Goal: Obtain resource: Download file/media

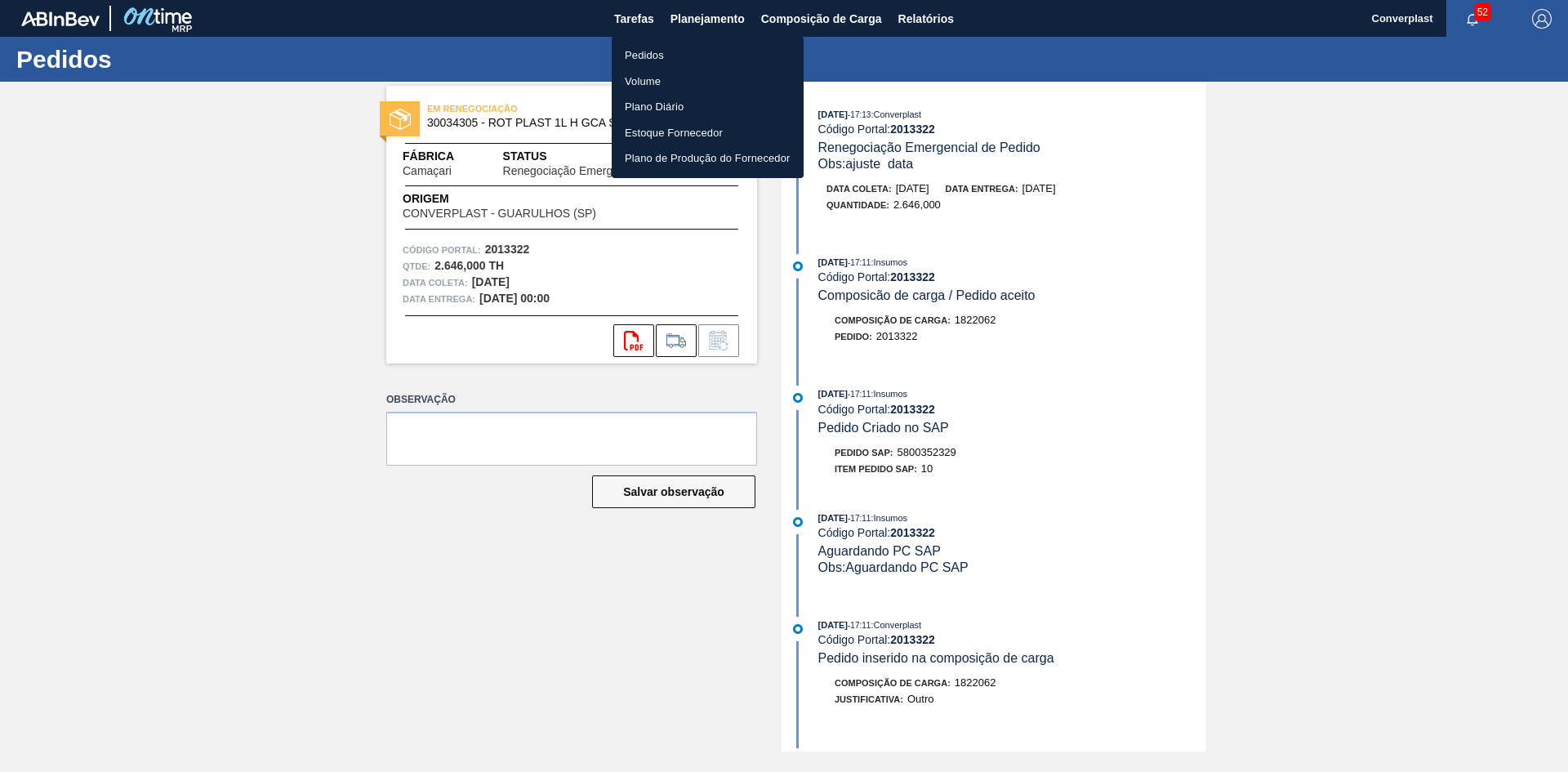
click at [699, 56] on li "Pedidos" at bounding box center [708, 55] width 192 height 26
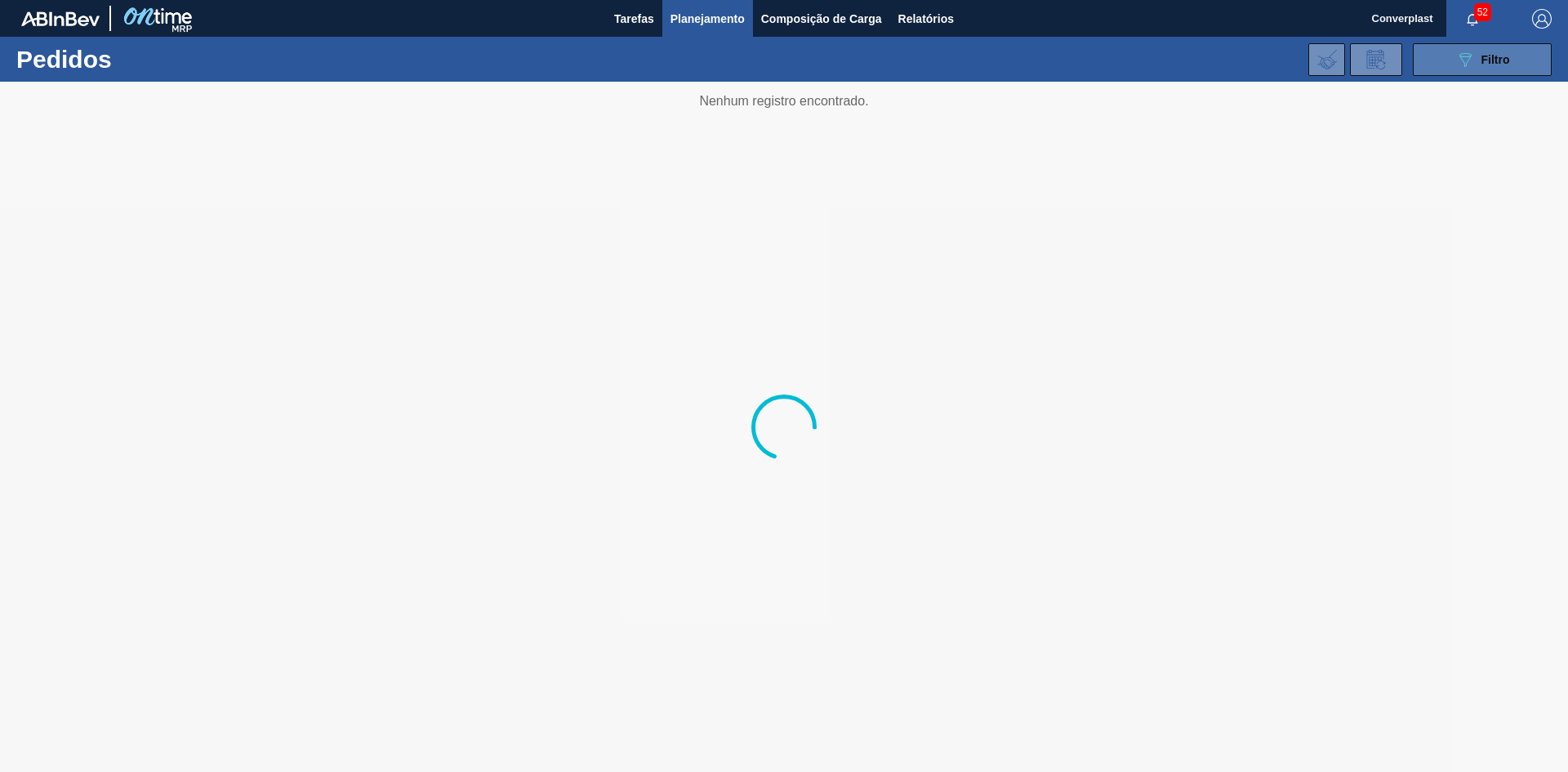
click at [1473, 57] on icon "089F7B8B-B2A5-4AFE-B5C0-19BA573D28AC" at bounding box center [1465, 59] width 20 height 20
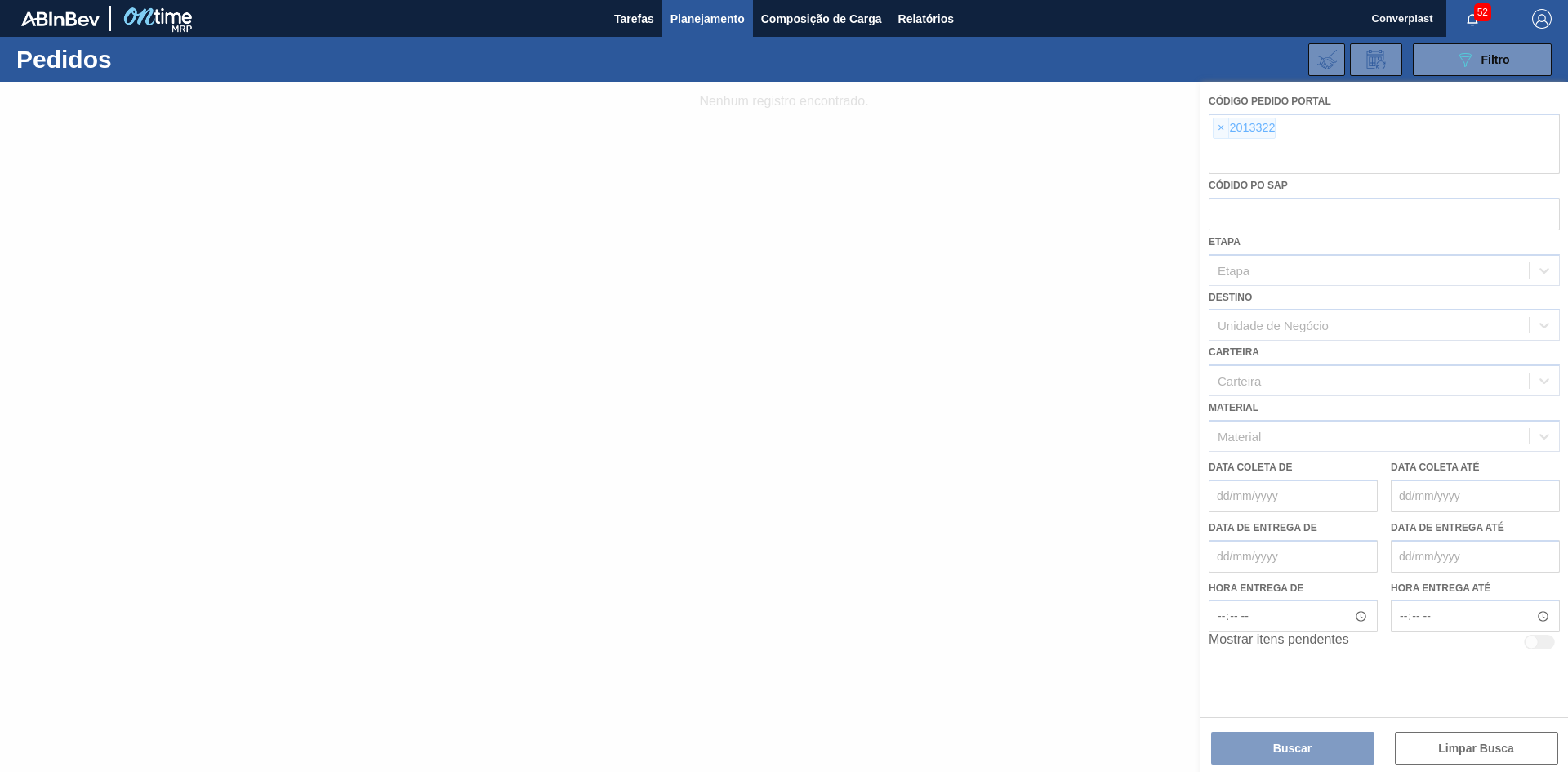
click at [1216, 130] on div at bounding box center [784, 427] width 1568 height 690
click at [1219, 130] on div at bounding box center [784, 427] width 1568 height 690
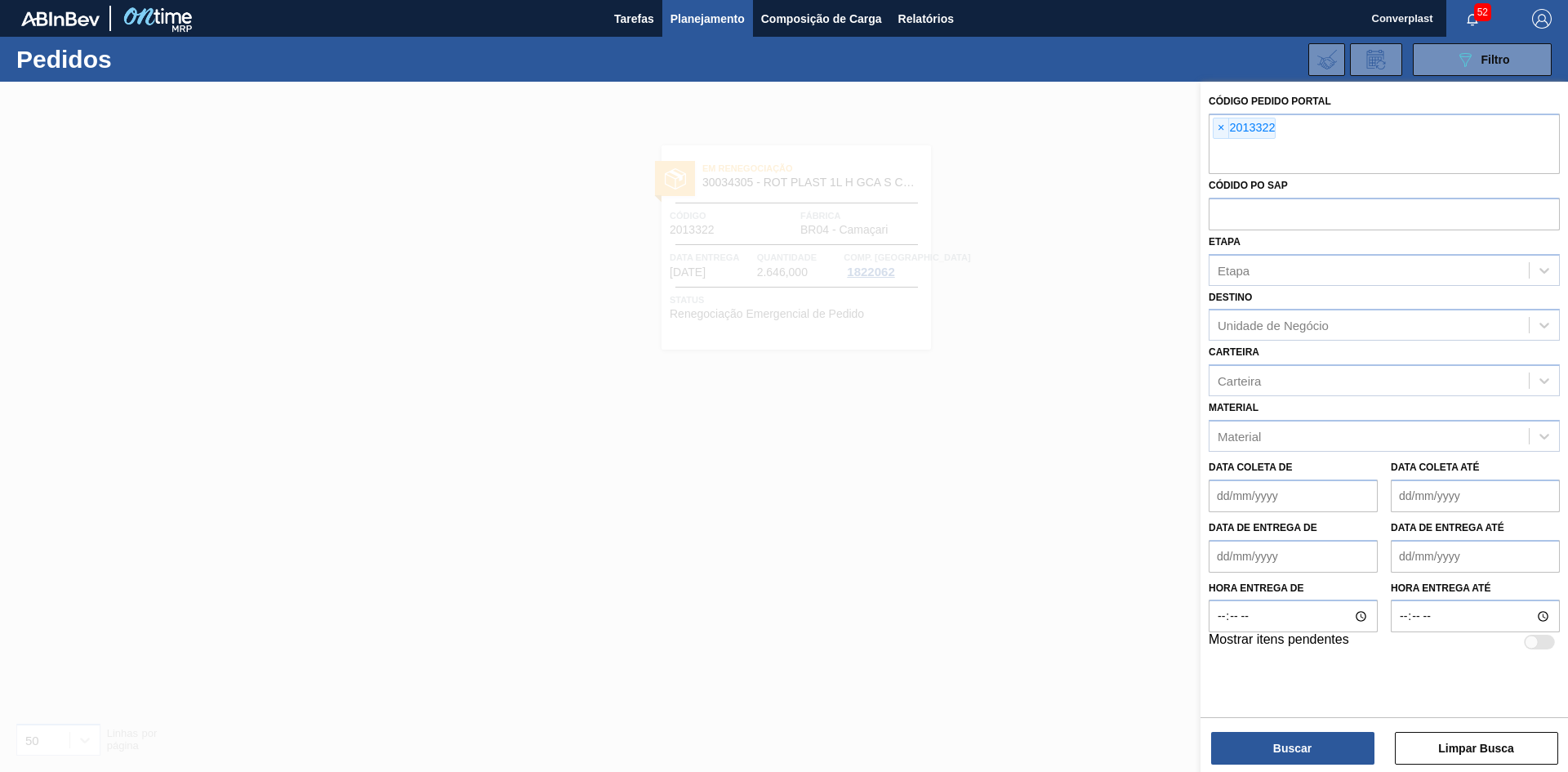
click at [1219, 130] on span "×" at bounding box center [1220, 128] width 15 height 20
paste input "2015088"
type input "2015088"
click at [1282, 759] on button "Buscar" at bounding box center [1292, 748] width 163 height 33
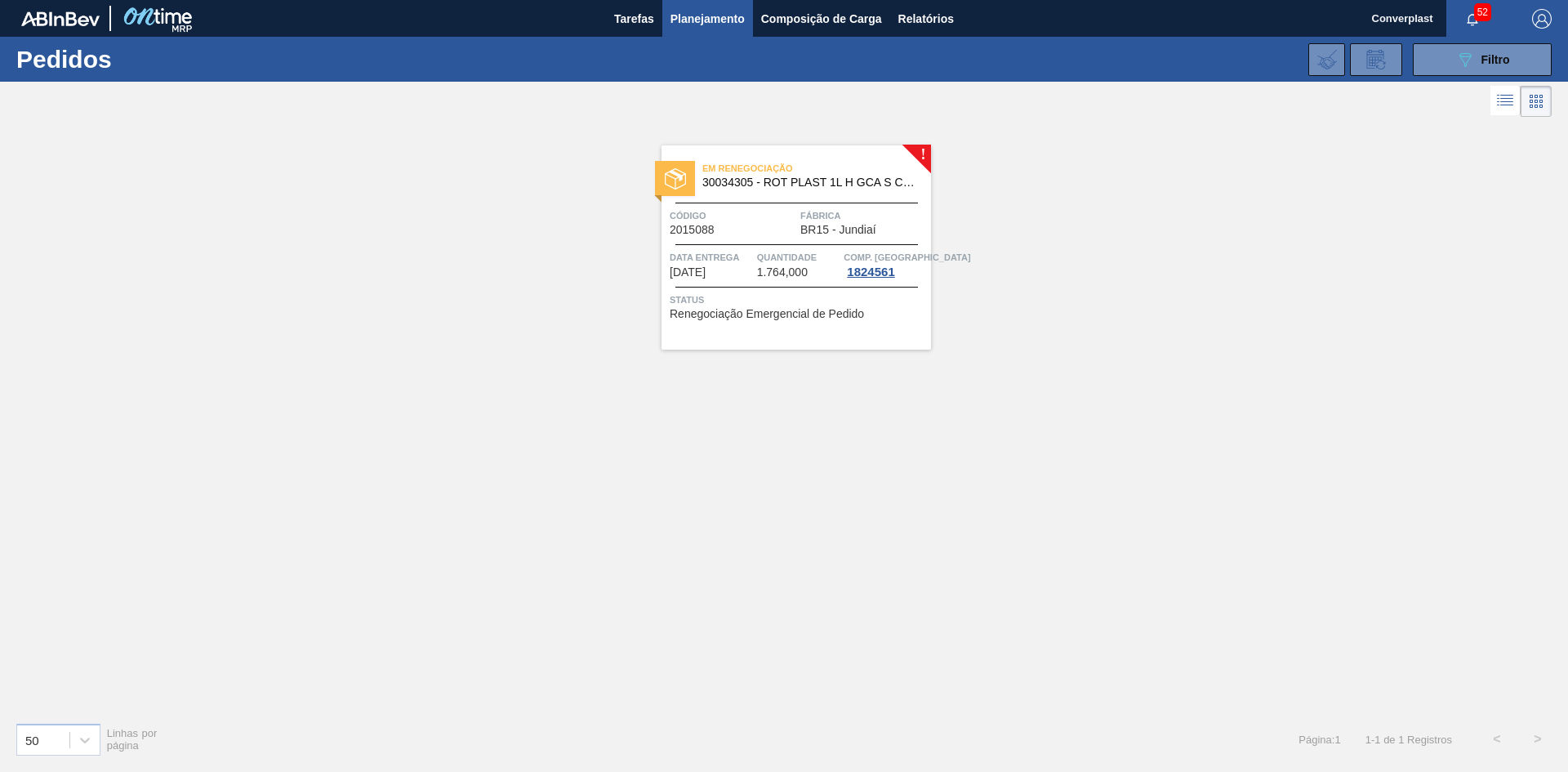
click at [726, 191] on div "Em renegociação 30034305 - ROT PLAST 1L H GCA S CL NIV25" at bounding box center [796, 176] width 270 height 36
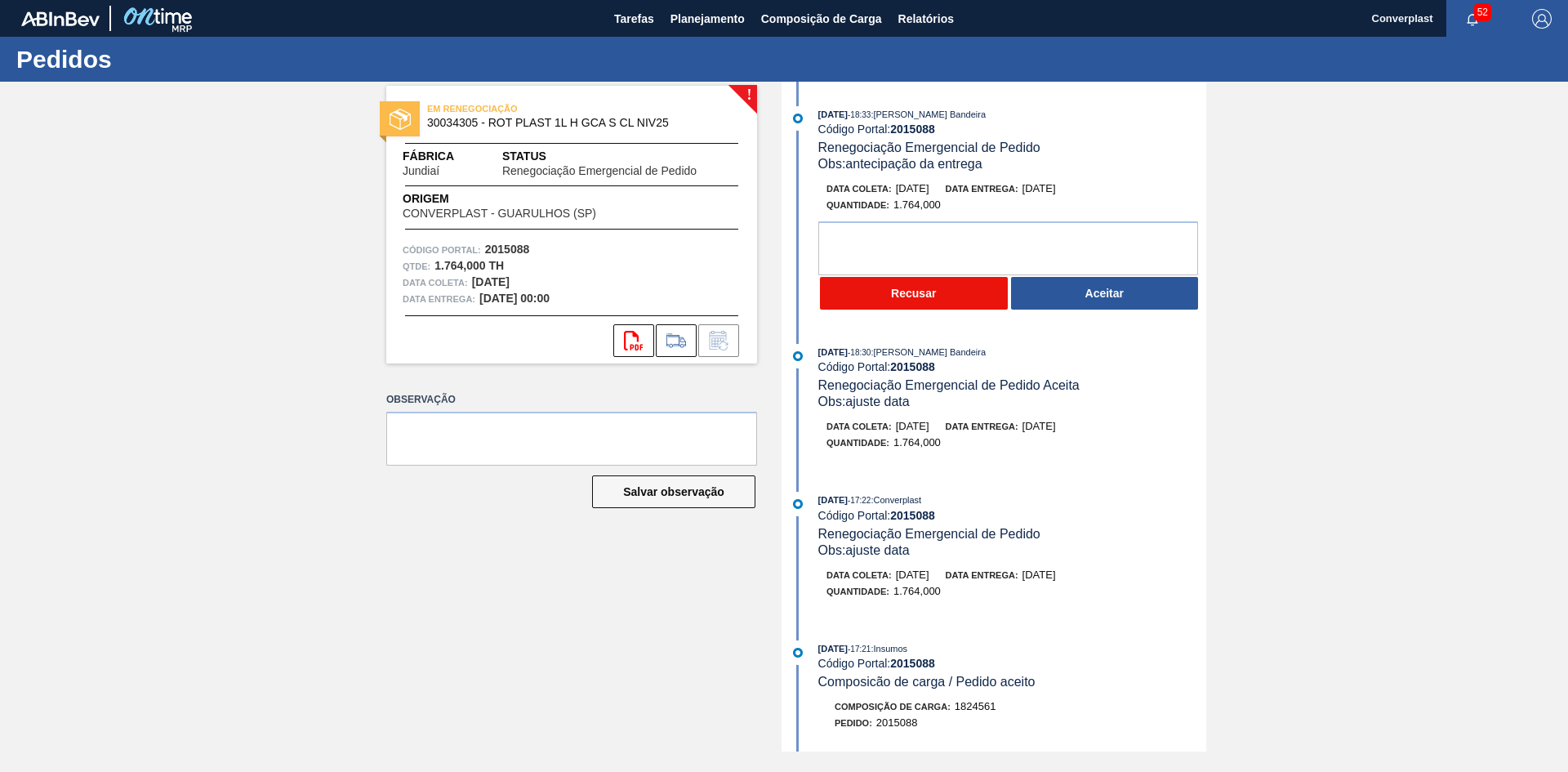
click at [884, 284] on button "Recusar" at bounding box center [913, 293] width 188 height 33
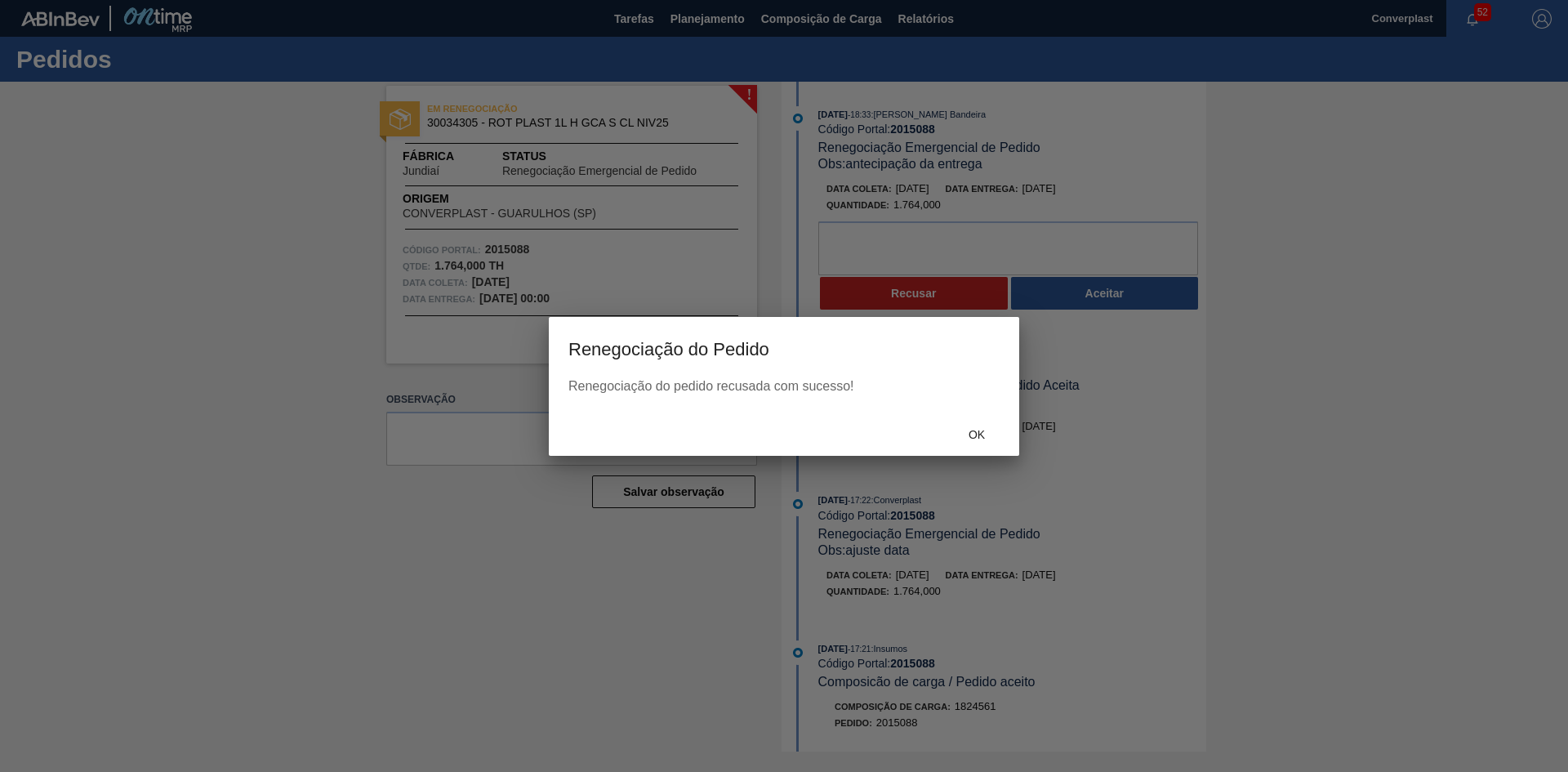
click at [962, 430] on span "Ok" at bounding box center [976, 434] width 43 height 13
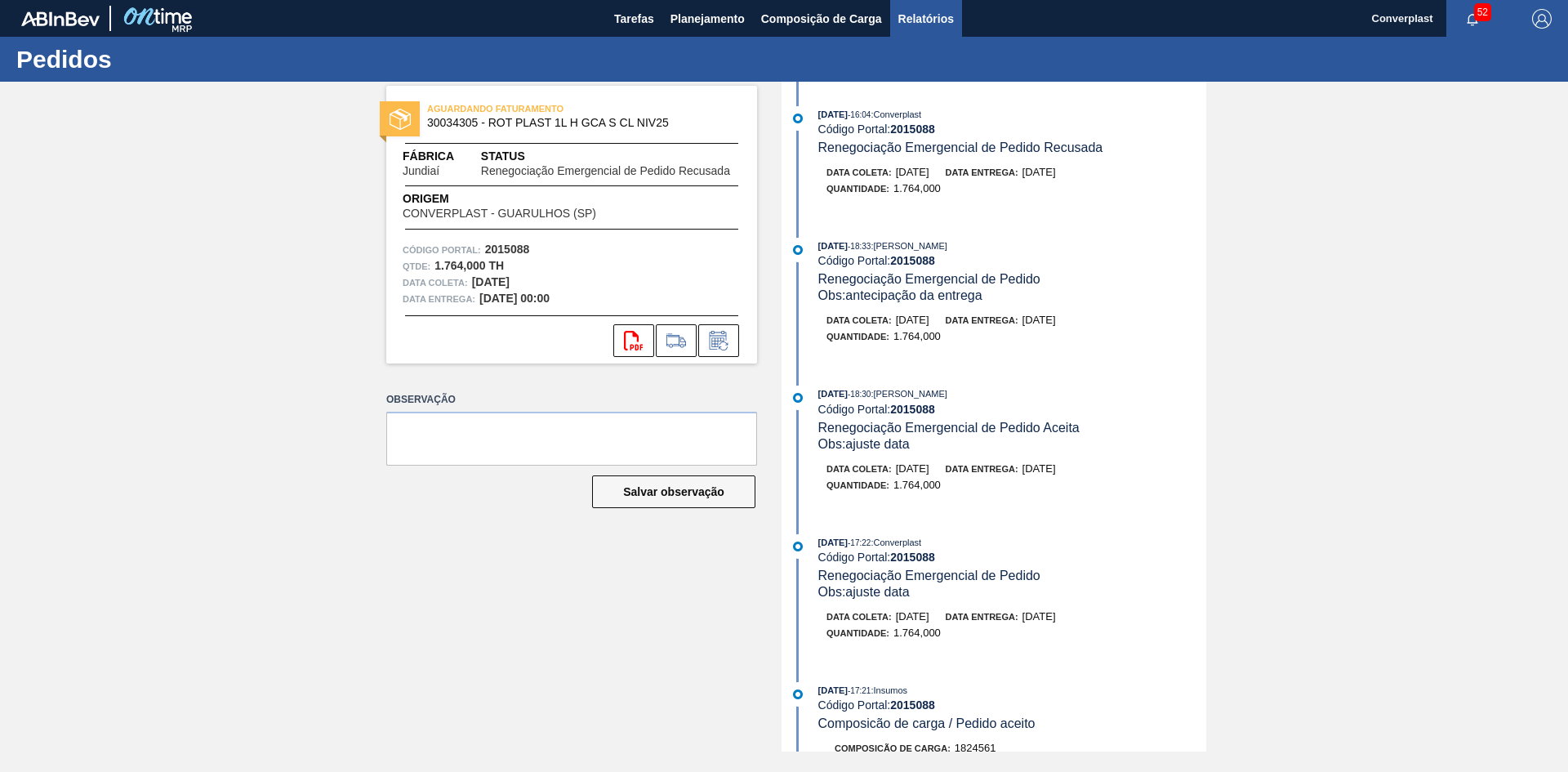
click at [952, 16] on span "Relatórios" at bounding box center [926, 19] width 56 height 20
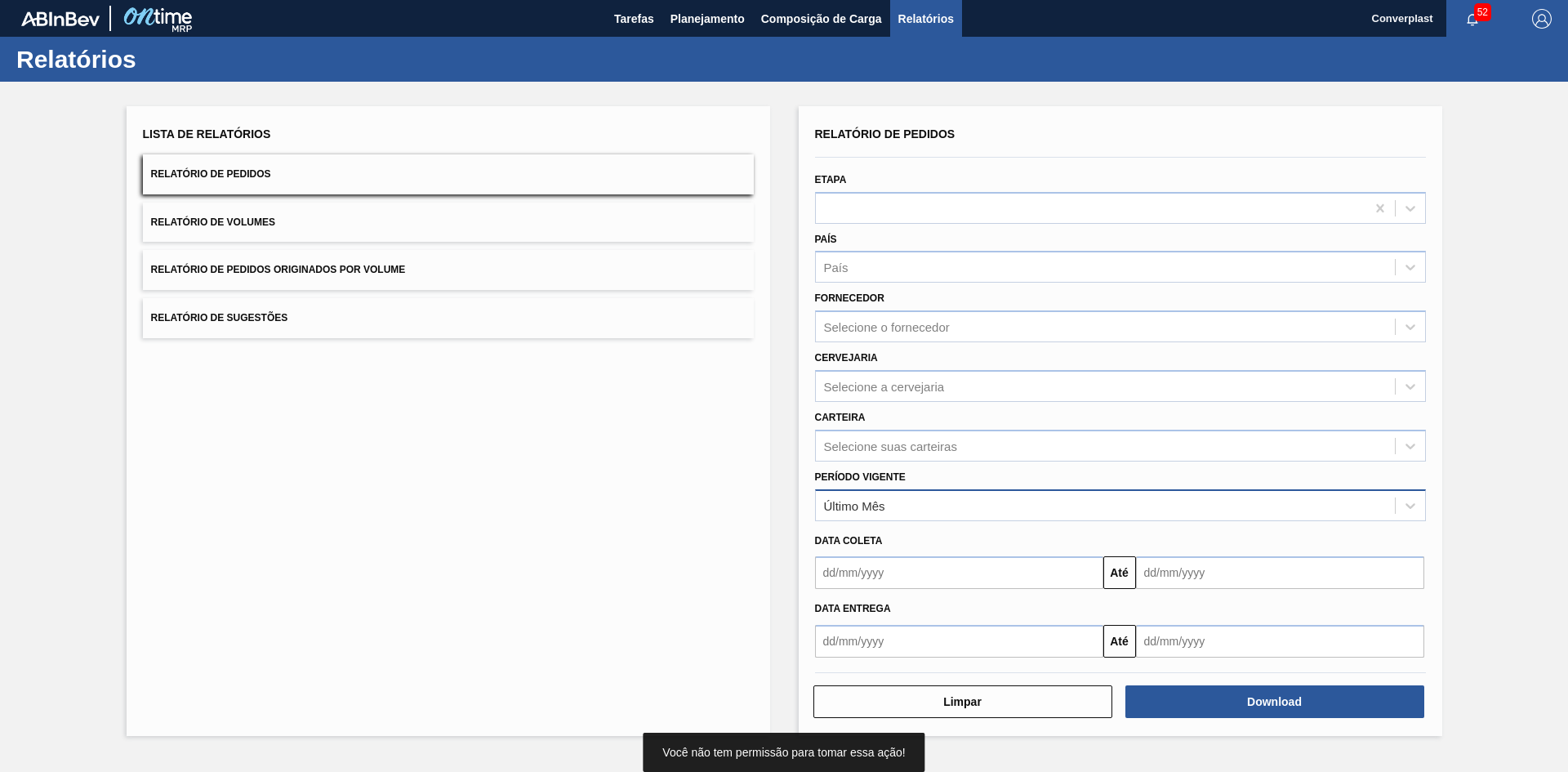
click at [933, 506] on div "Último Mês" at bounding box center [1105, 505] width 579 height 24
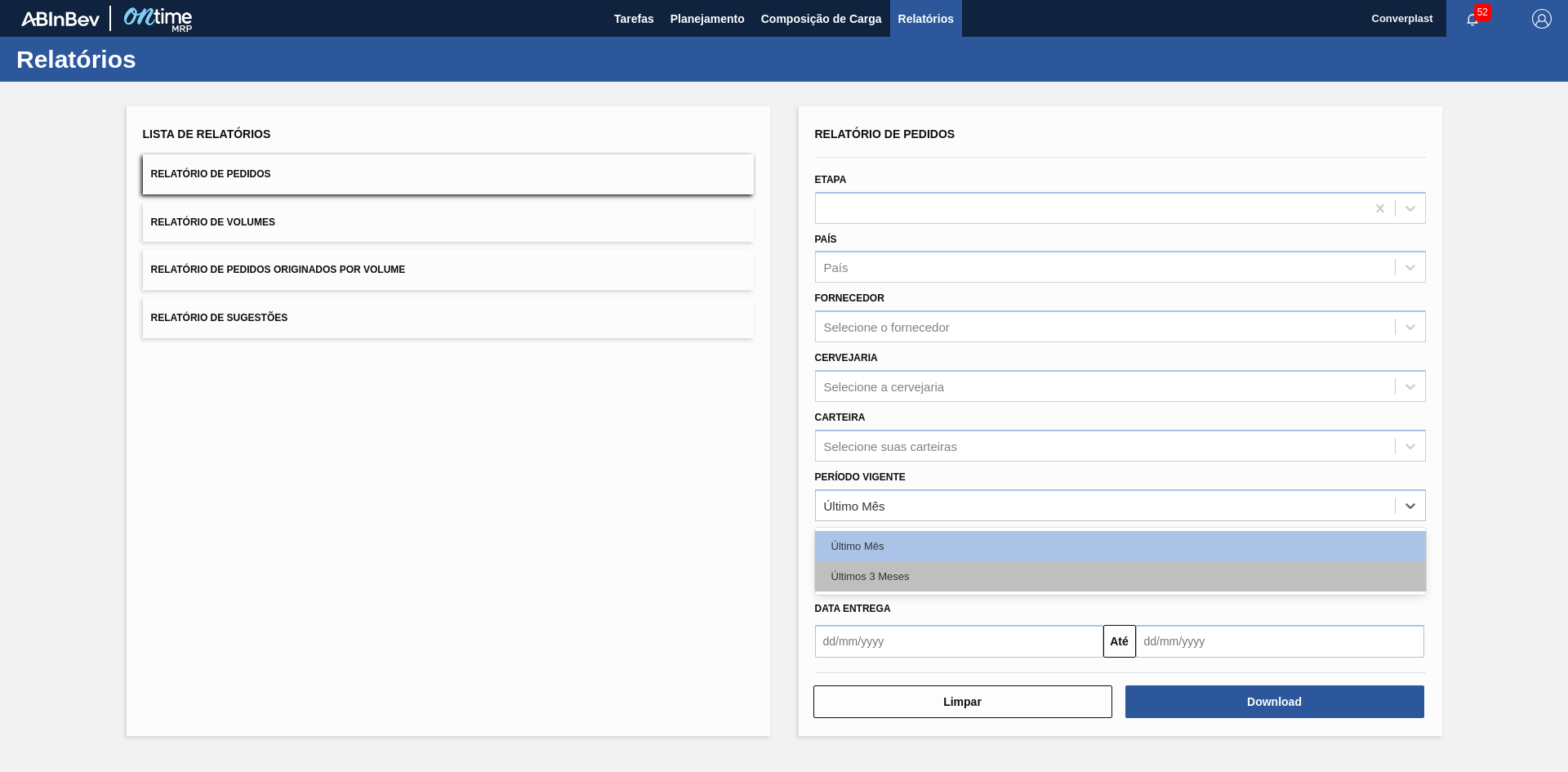
click at [919, 581] on div "Últimos 3 Meses" at bounding box center [1120, 576] width 611 height 30
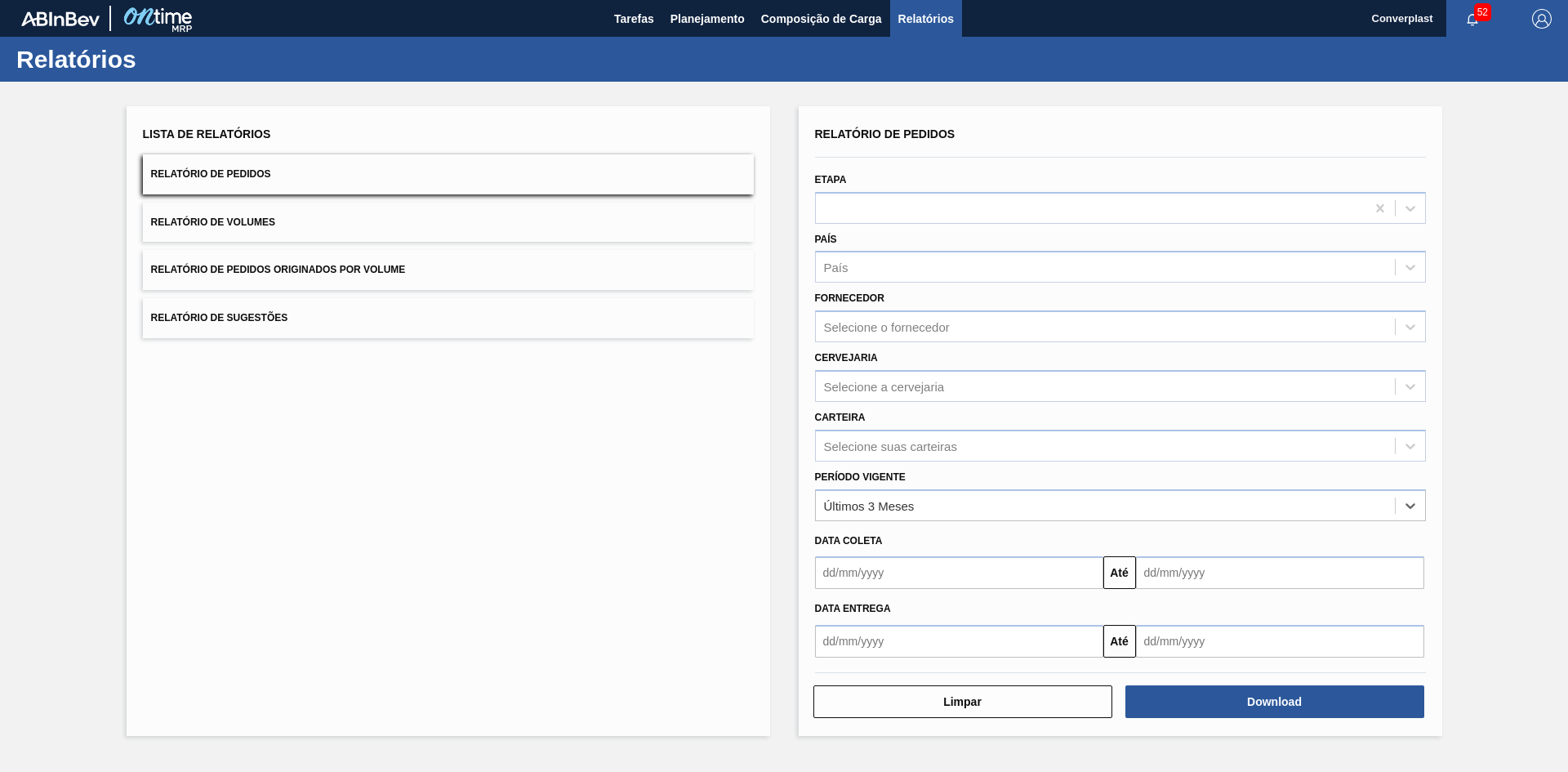
click at [917, 563] on input "text" at bounding box center [959, 572] width 288 height 33
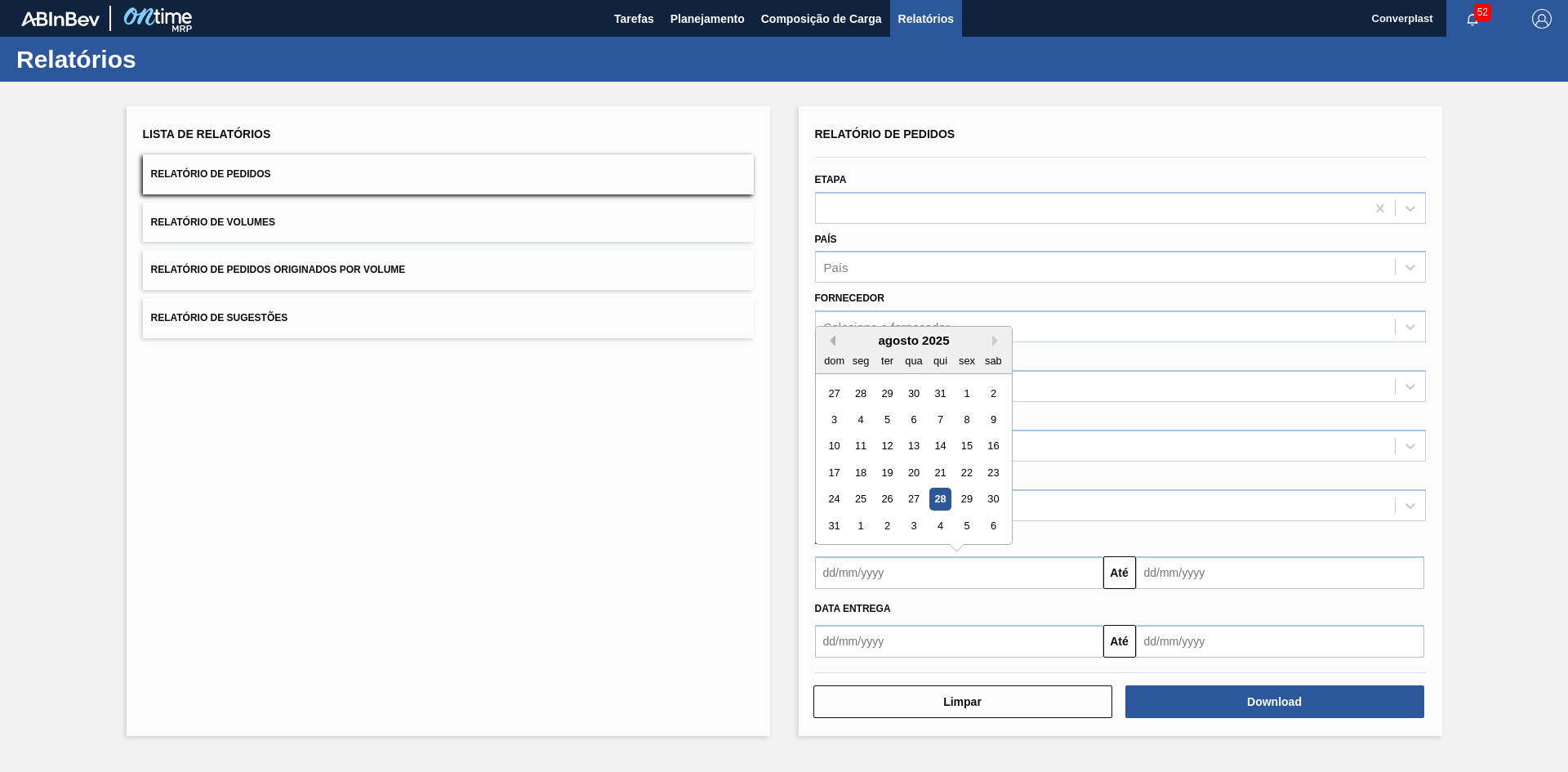
click at [829, 339] on button "Previous Month" at bounding box center [829, 340] width 12 height 12
click at [882, 397] on div "1" at bounding box center [886, 393] width 22 height 22
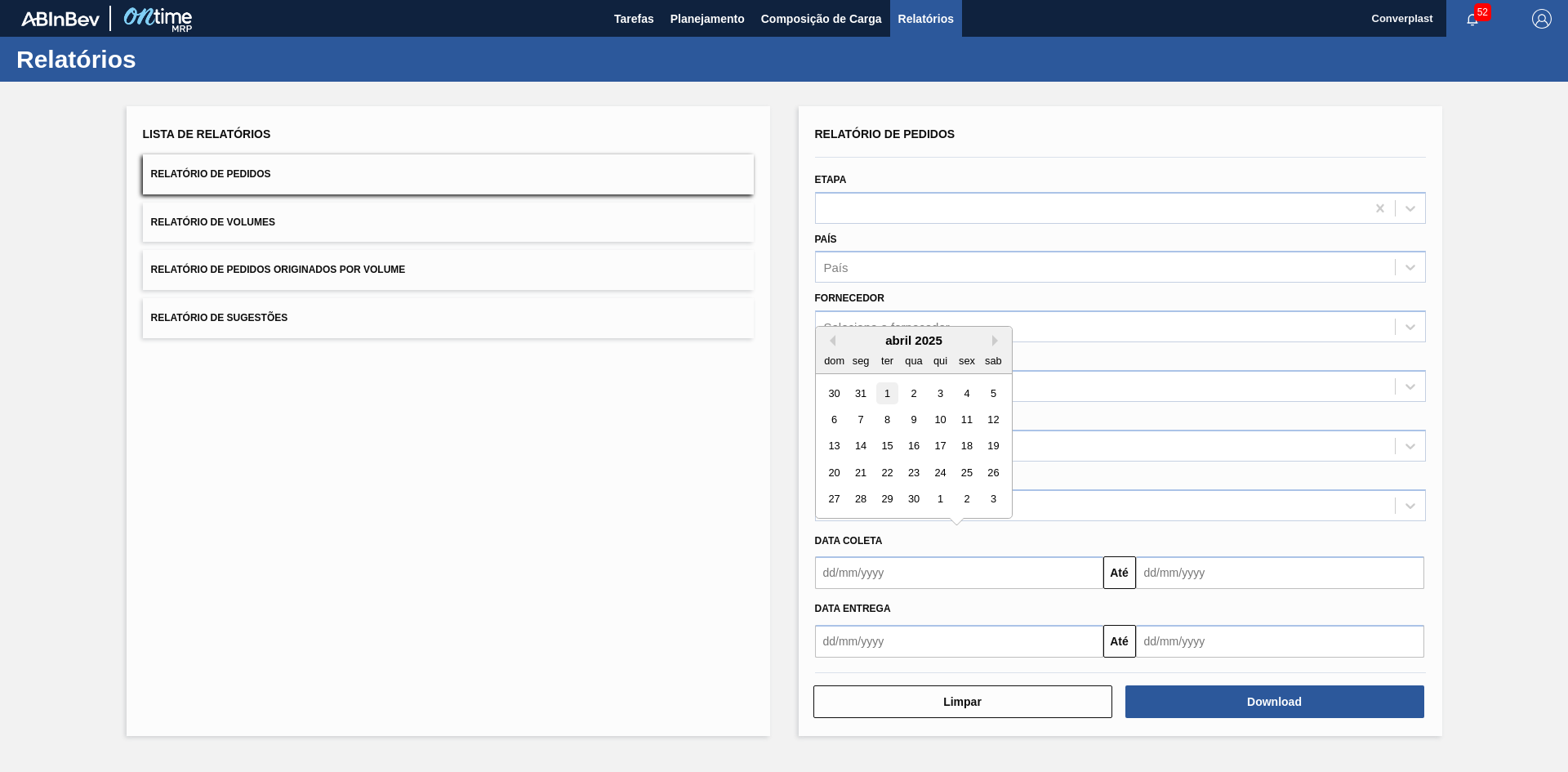
type input "01/04/2025"
click at [1211, 576] on input "text" at bounding box center [1280, 572] width 288 height 33
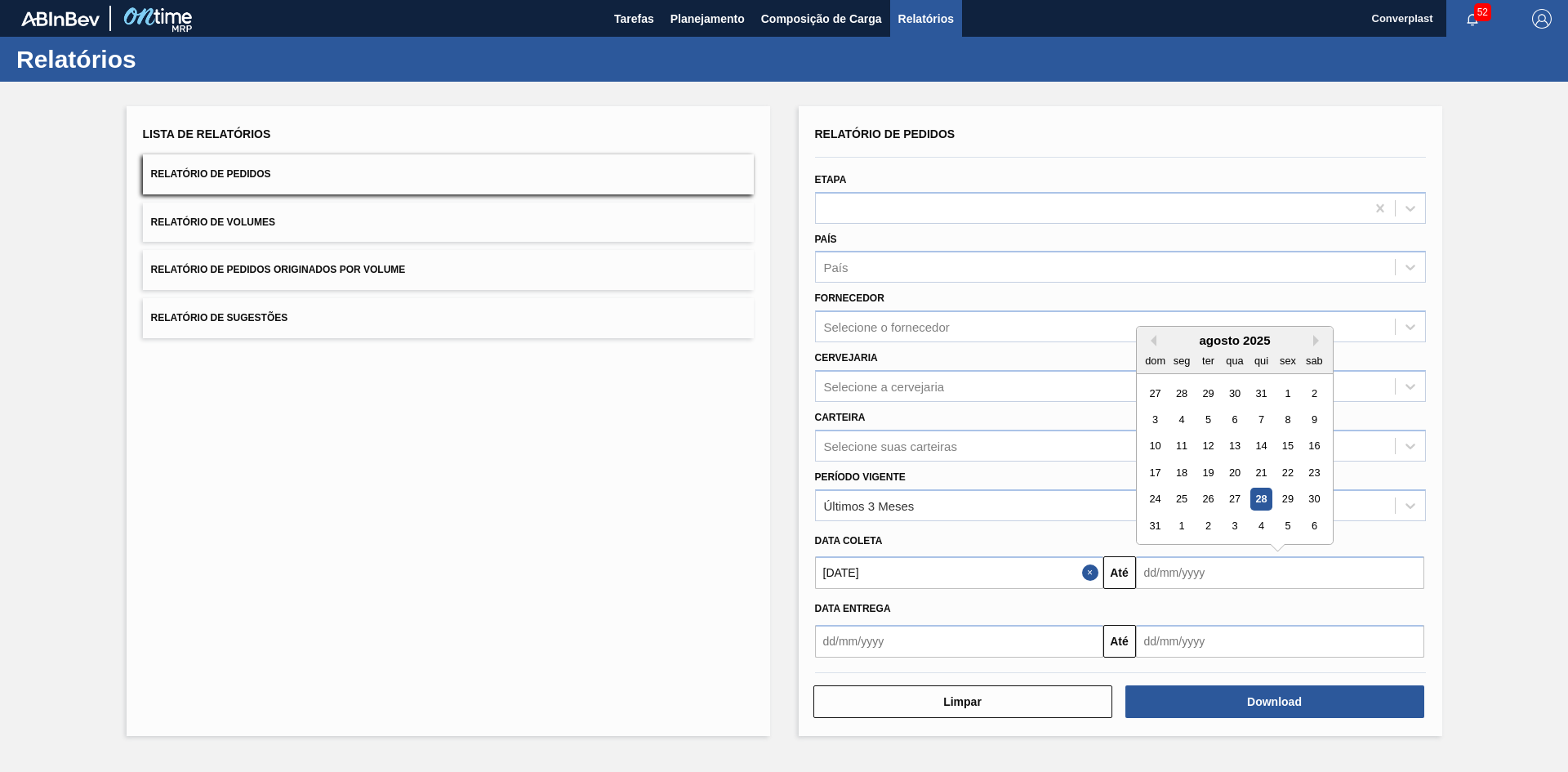
click at [1311, 345] on div "agosto 2025" at bounding box center [1235, 341] width 196 height 14
click at [1313, 345] on button "Next Month" at bounding box center [1318, 340] width 12 height 12
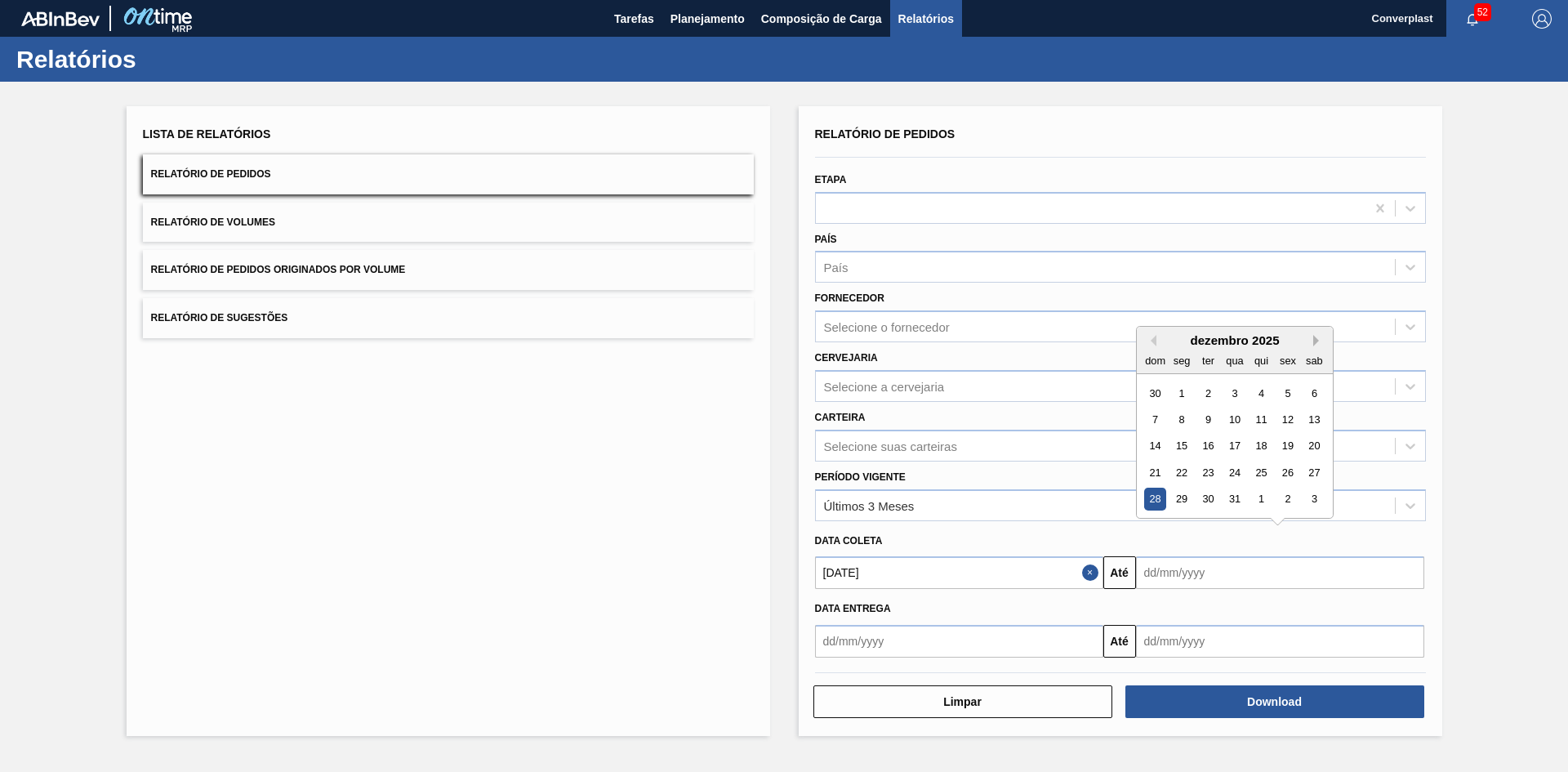
click at [1313, 345] on button "Next Month" at bounding box center [1318, 340] width 12 height 12
click at [1308, 501] on div "31" at bounding box center [1313, 500] width 22 height 22
type input "31/01/2026"
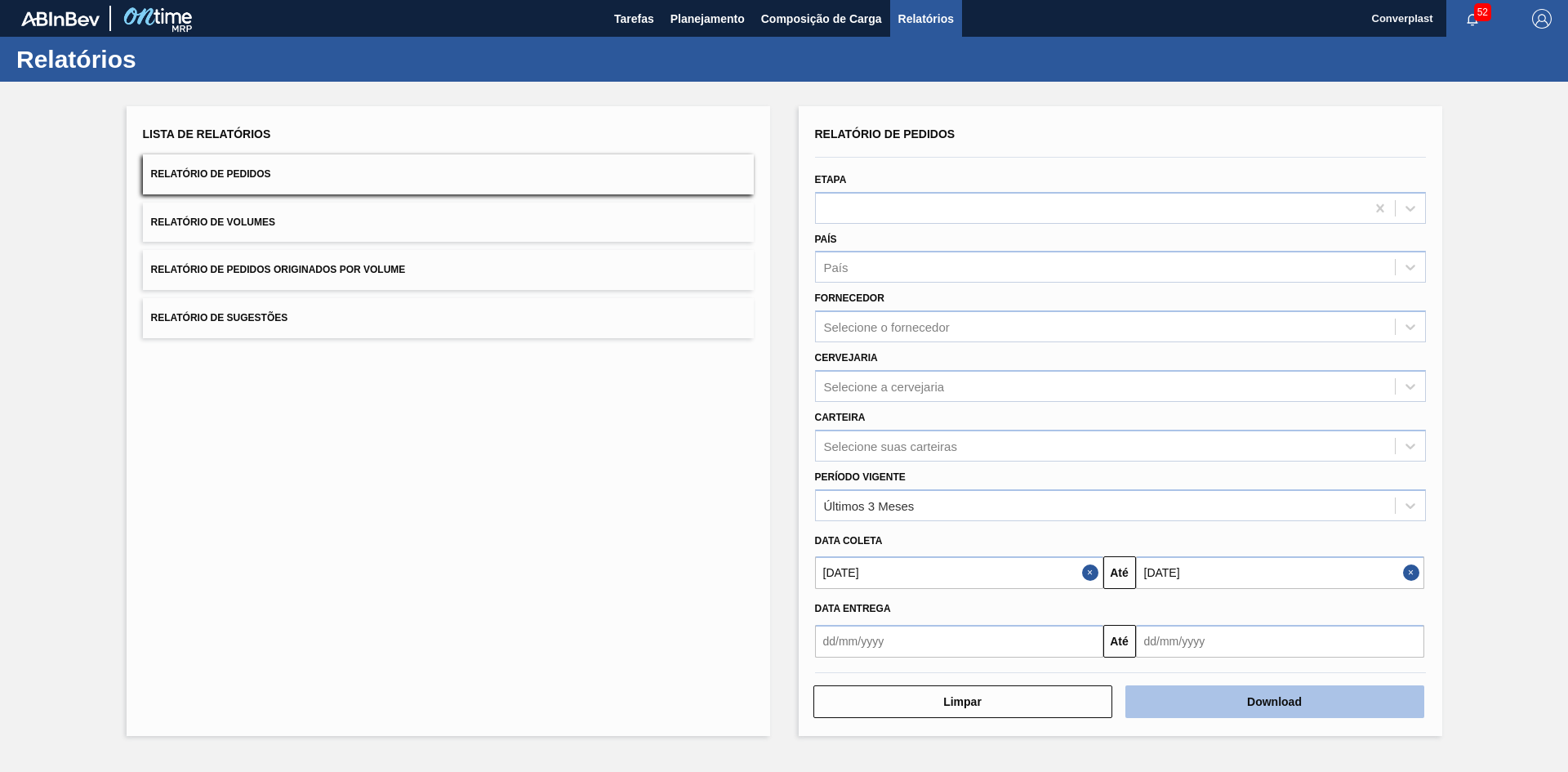
click at [1266, 697] on button "Download" at bounding box center [1274, 701] width 299 height 33
